Goal: Task Accomplishment & Management: Complete application form

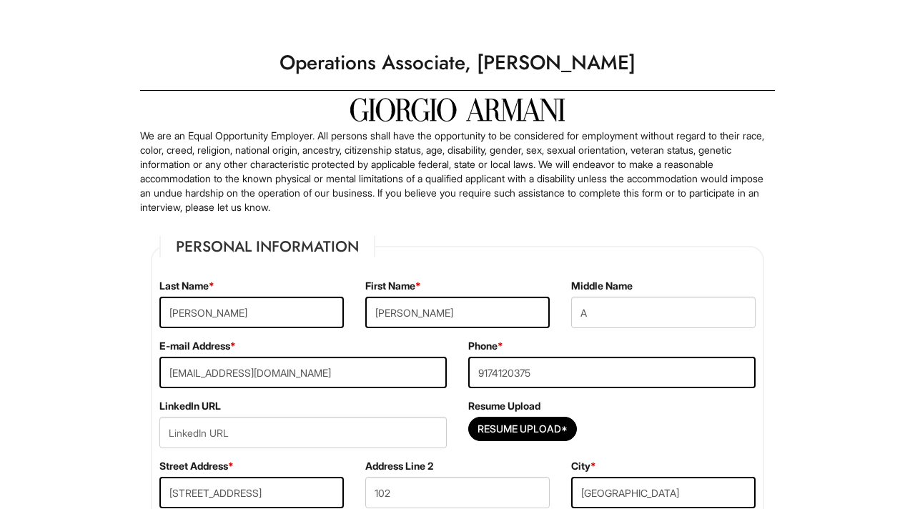
select select "NJ"
select select "[GEOGRAPHIC_DATA]"
select select "Yes"
select Required "Yes"
select select "Yes"
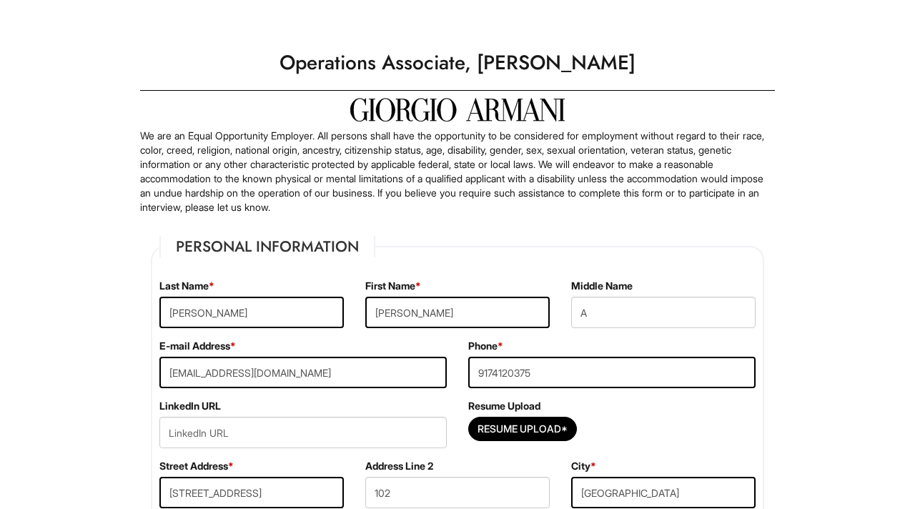
select select "Y"
select select "9"
select select "2011"
select select "12"
select select "2013"
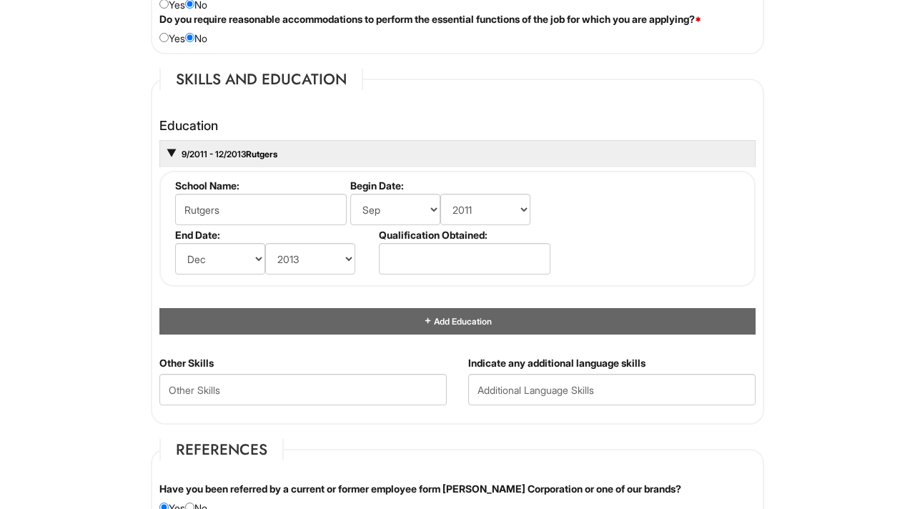
scroll to position [1267, 0]
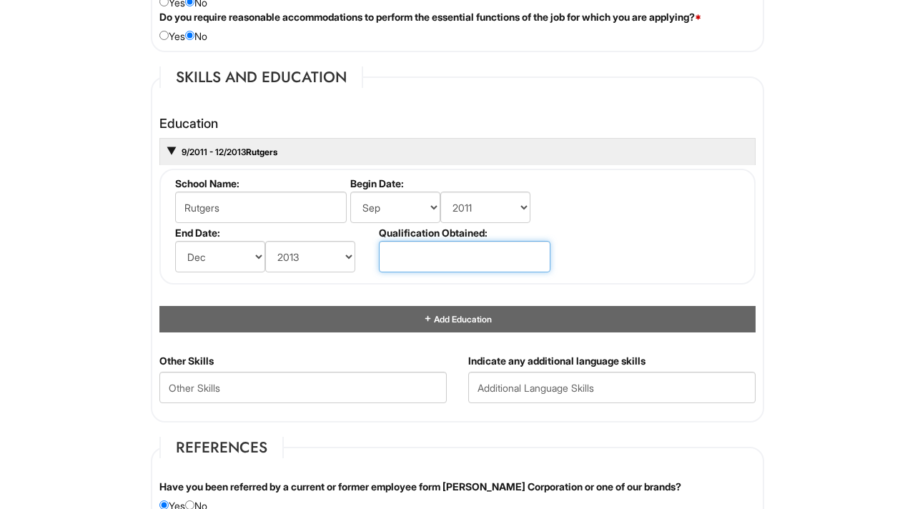
click at [424, 253] on input "text" at bounding box center [465, 256] width 172 height 31
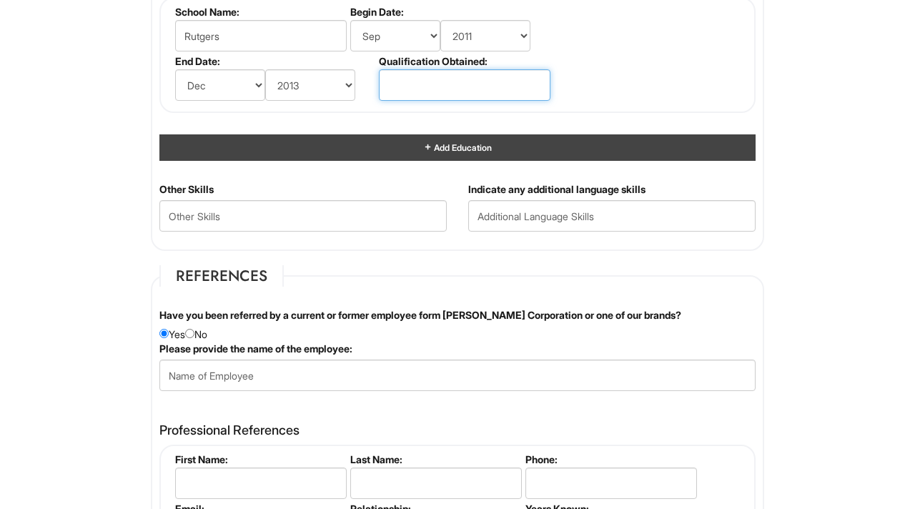
scroll to position [1439, 0]
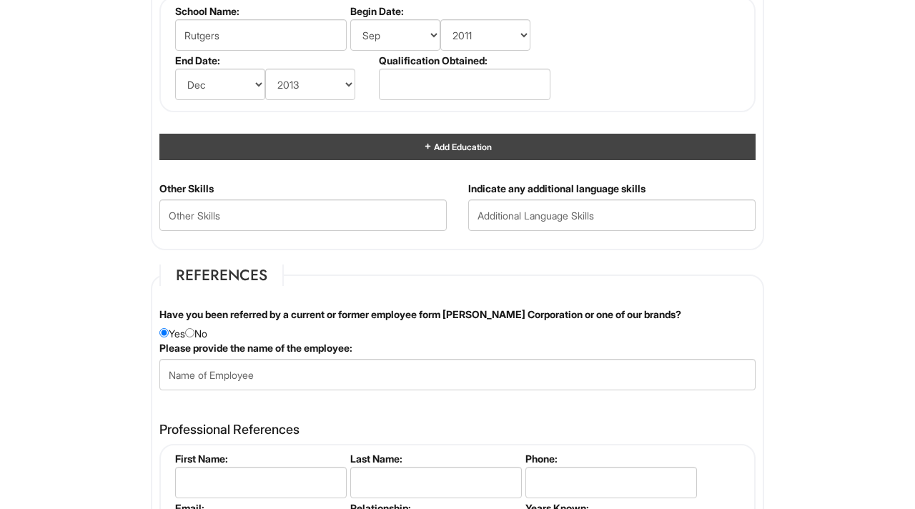
click at [387, 144] on div "Add Education" at bounding box center [457, 147] width 596 height 26
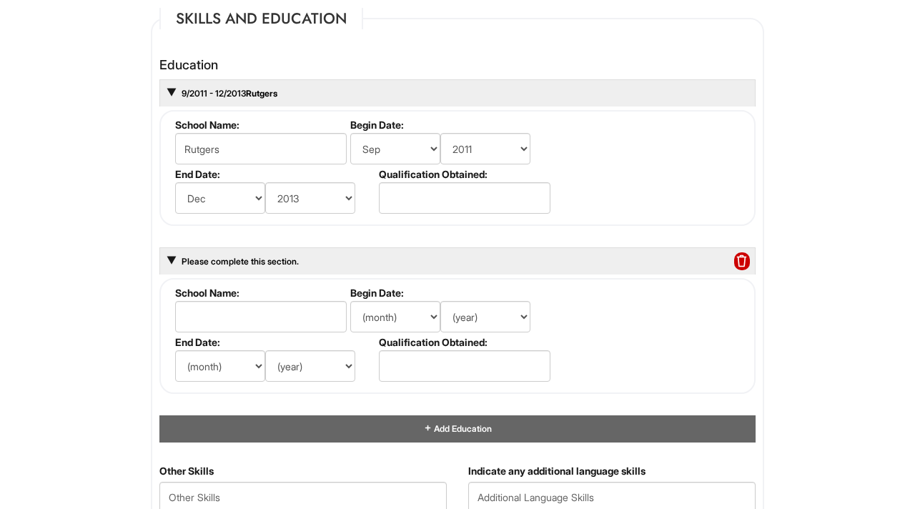
scroll to position [1320, 0]
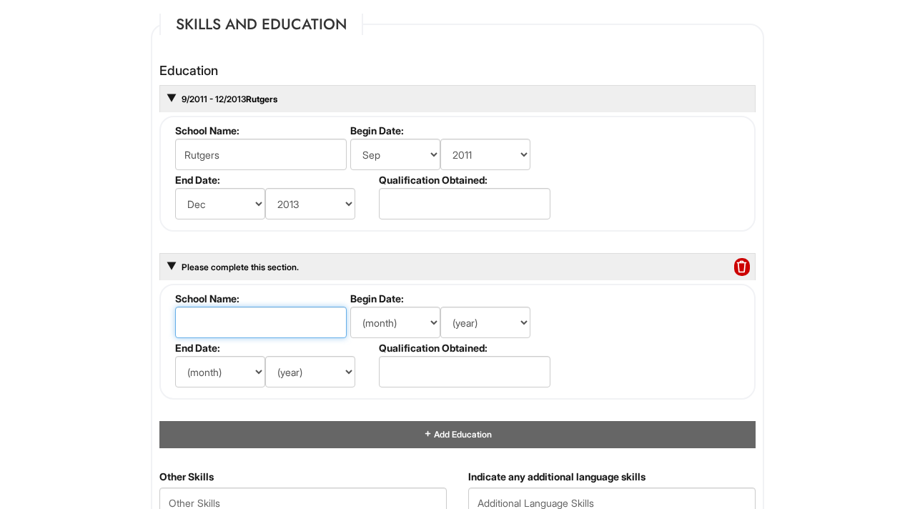
click at [277, 322] on input "text" at bounding box center [261, 322] width 172 height 31
click at [741, 261] on span at bounding box center [742, 267] width 16 height 19
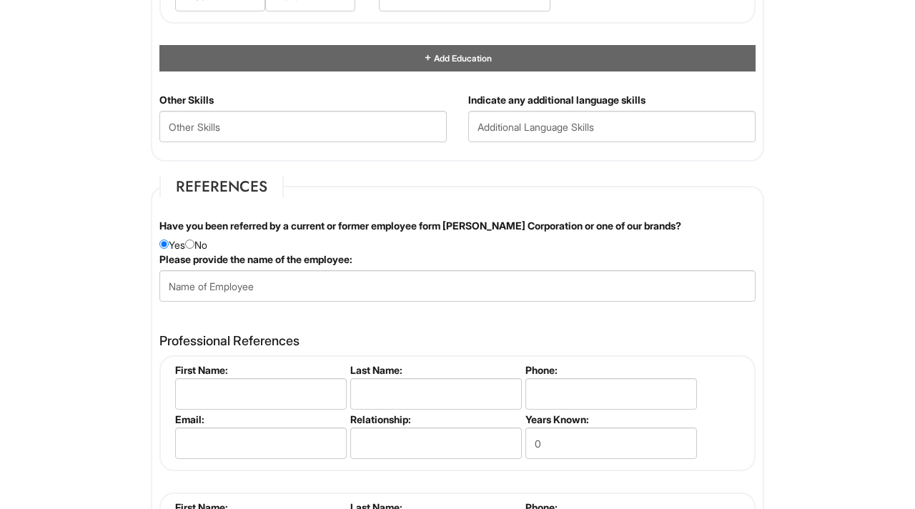
scroll to position [1529, 0]
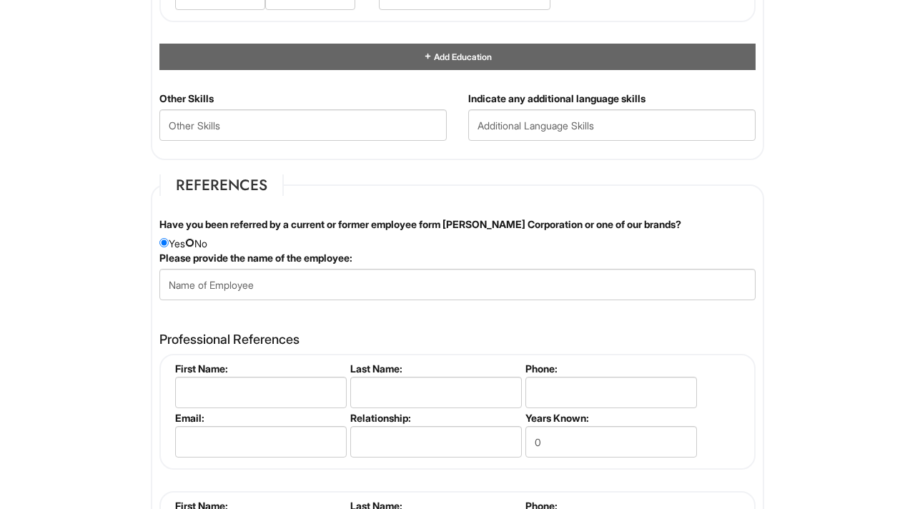
click at [193, 241] on input "radio" at bounding box center [189, 242] width 9 height 9
radio input "true"
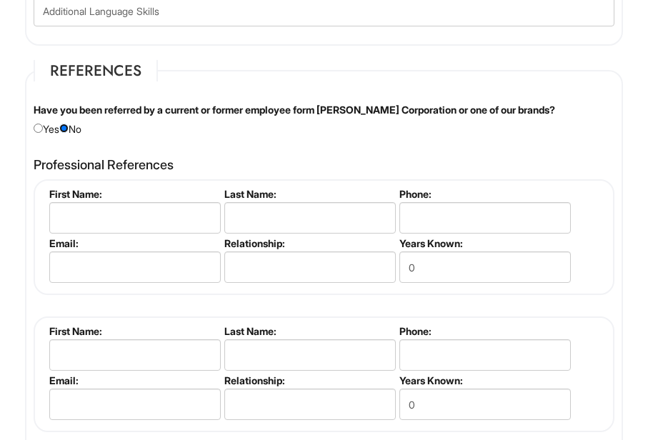
scroll to position [2322, 0]
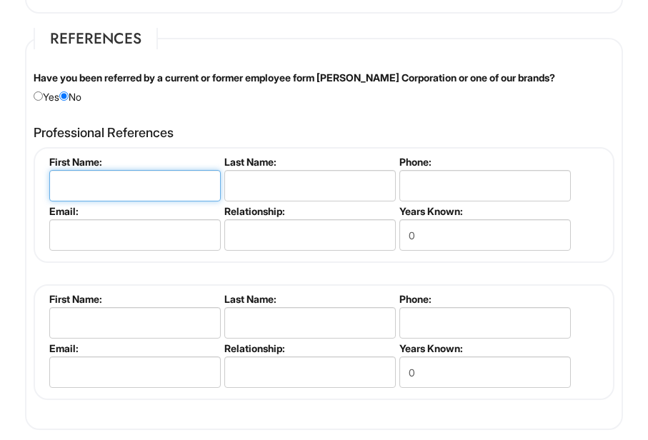
click at [127, 190] on input "text" at bounding box center [135, 185] width 172 height 31
type input "[PERSON_NAME]"
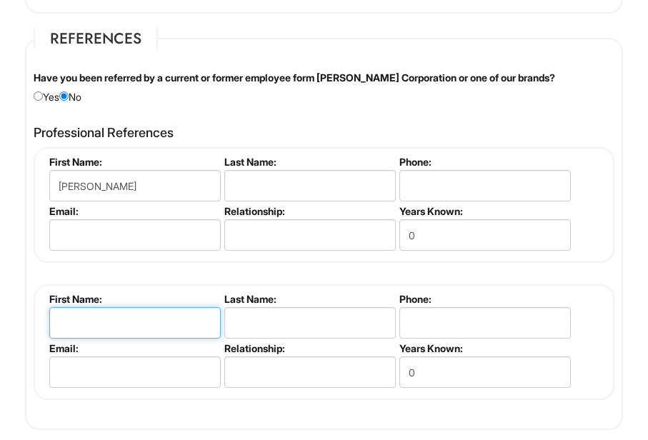
click at [124, 321] on input "text" at bounding box center [135, 322] width 172 height 31
type input "[PERSON_NAME]"
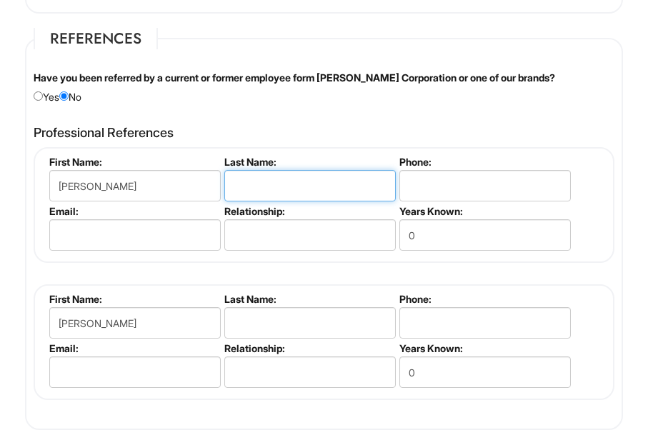
click at [279, 179] on input "text" at bounding box center [310, 185] width 172 height 31
type input "[PERSON_NAME]"
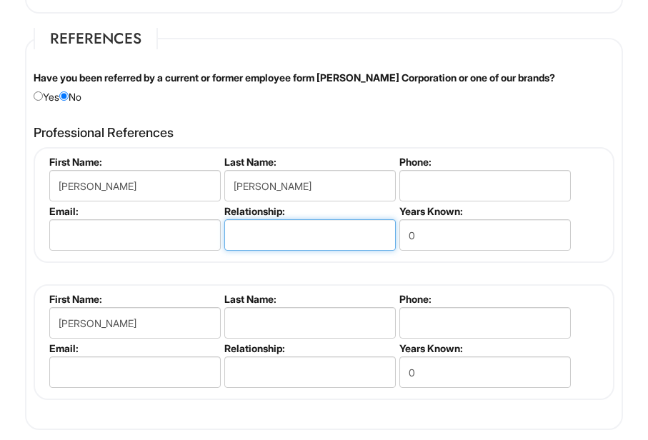
click at [262, 233] on input "text" at bounding box center [310, 234] width 172 height 31
type input "HR"
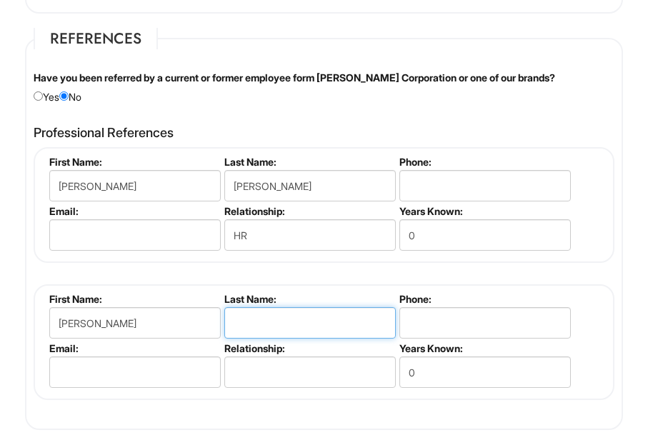
click at [317, 326] on input "text" at bounding box center [310, 322] width 172 height 31
type input "[PERSON_NAME]"
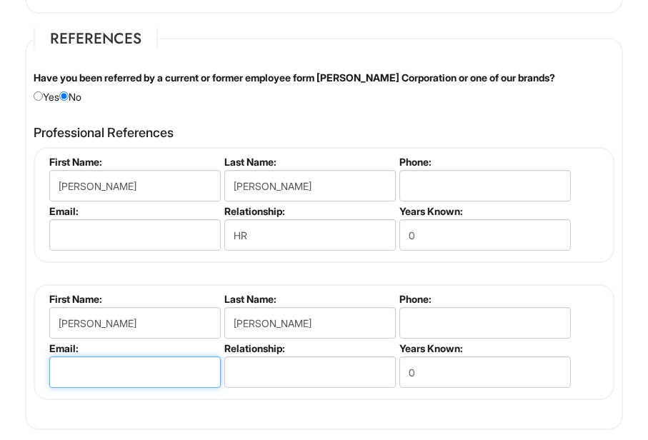
click at [181, 379] on input "email" at bounding box center [135, 372] width 172 height 31
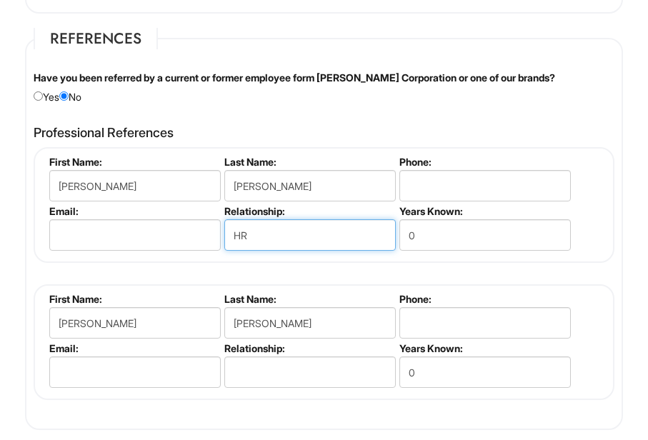
click at [316, 239] on input "HR" at bounding box center [310, 234] width 172 height 31
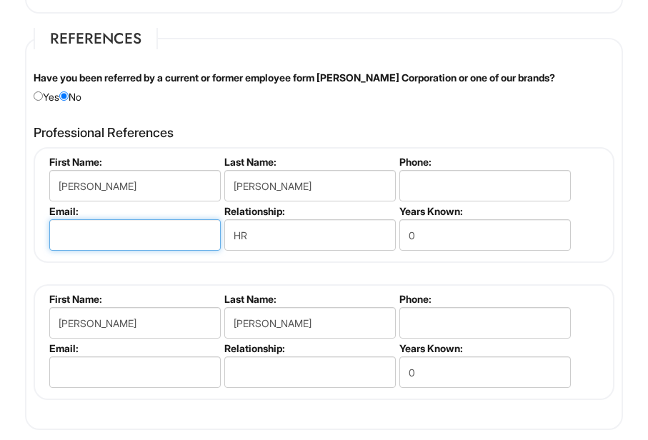
click at [146, 240] on input "email" at bounding box center [135, 234] width 172 height 31
click at [134, 232] on input "email" at bounding box center [135, 234] width 172 height 31
paste input "[EMAIL_ADDRESS][DOMAIN_NAME]"
type input "[EMAIL_ADDRESS][DOMAIN_NAME]"
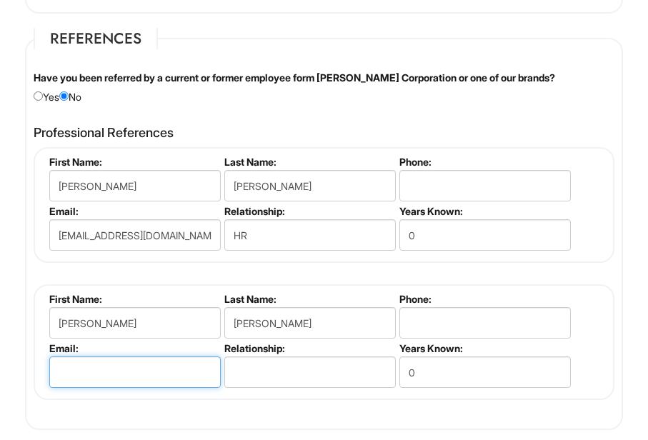
click at [168, 380] on input "email" at bounding box center [135, 372] width 172 height 31
type input "[EMAIL_ADDRESS][DOMAIN_NAME]"
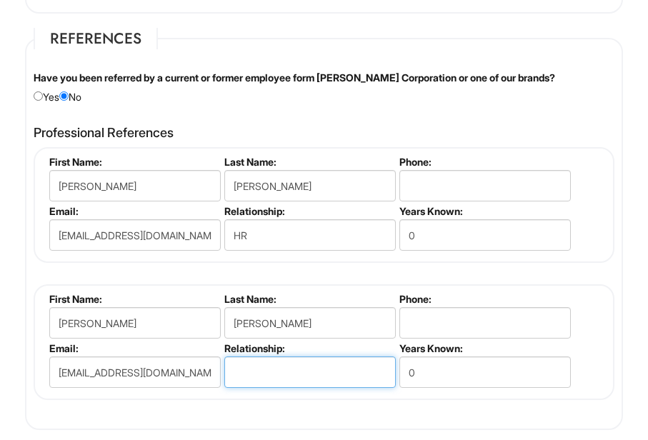
click at [251, 377] on input "text" at bounding box center [310, 372] width 172 height 31
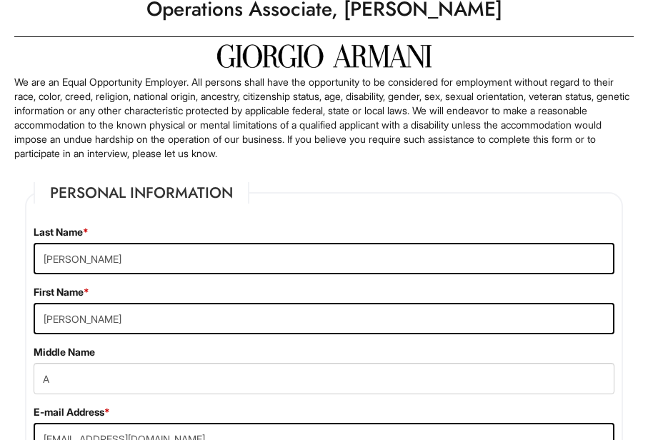
scroll to position [0, 0]
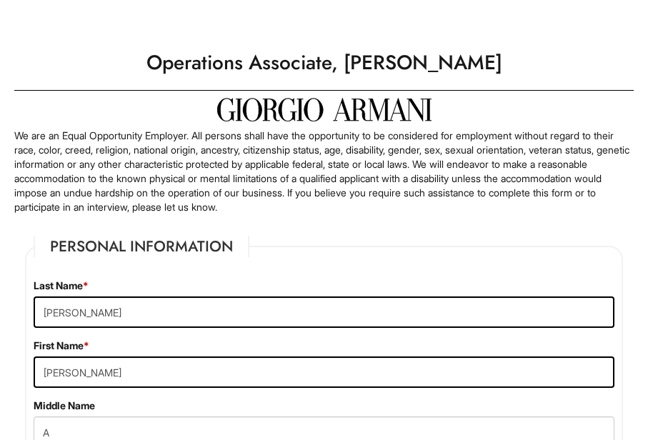
type input "Manager"
drag, startPoint x: 510, startPoint y: 61, endPoint x: 139, endPoint y: 26, distance: 372.0
copy div "Please Complete This Form 1 2 3 Operations Associate, [PERSON_NAME]"
